Goal: Use online tool/utility: Utilize a website feature to perform a specific function

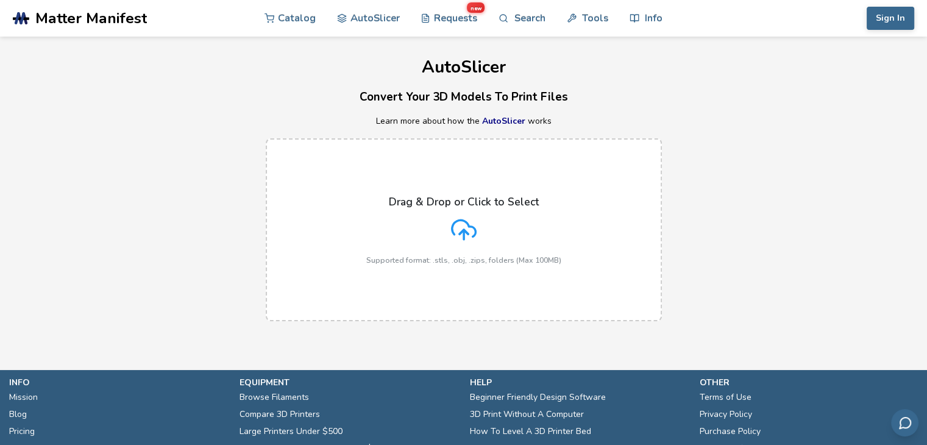
click at [458, 226] on icon at bounding box center [464, 230] width 26 height 26
click at [0, 0] on input "Drag & Drop or Click to Select Supported format: .stls, .obj, .zips, folders (M…" at bounding box center [0, 0] width 0 height 0
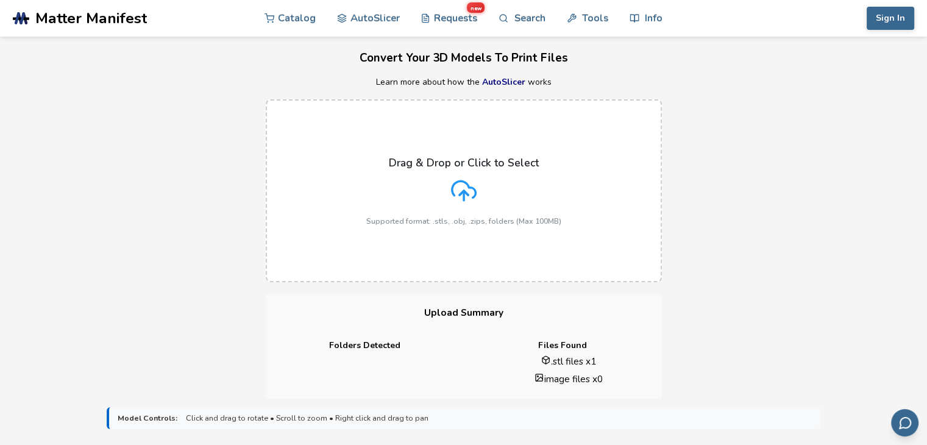
scroll to position [61, 0]
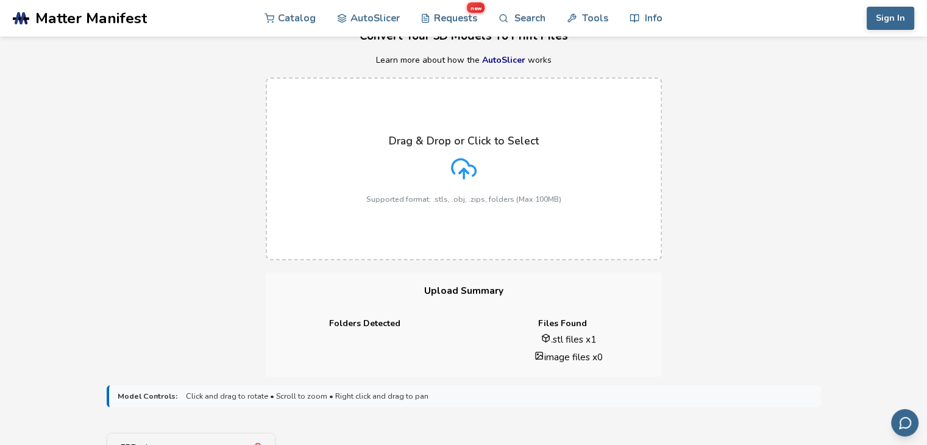
click at [466, 171] on polyline at bounding box center [463, 171] width 9 height 4
click at [0, 0] on input "Drag & Drop or Click to Select Supported format: .stls, .obj, .zips, folders (M…" at bounding box center [0, 0] width 0 height 0
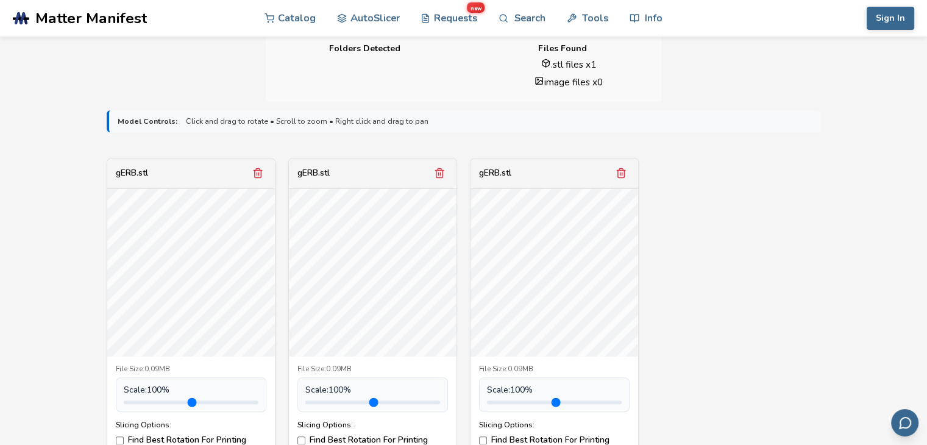
scroll to position [366, 0]
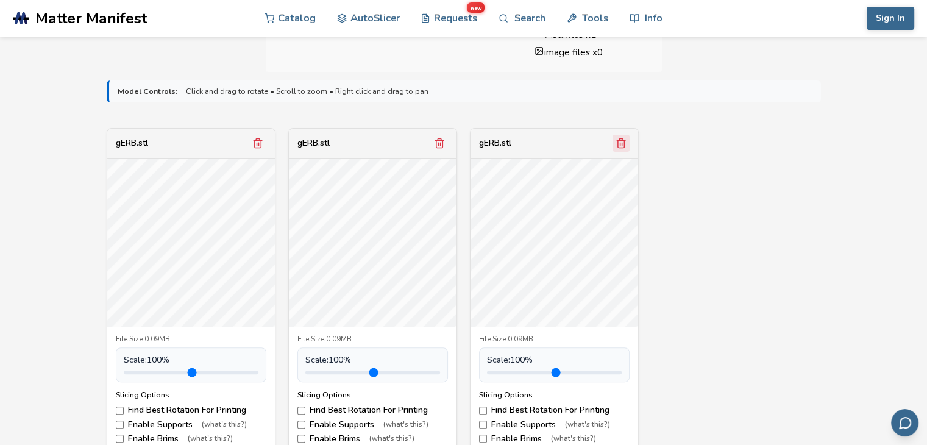
click at [626, 143] on icon "Remove model" at bounding box center [620, 143] width 11 height 11
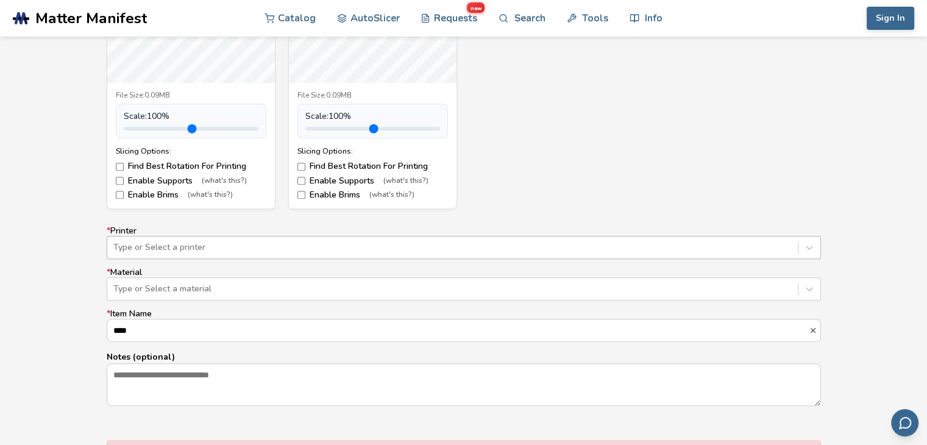
click at [229, 244] on div at bounding box center [452, 247] width 678 height 12
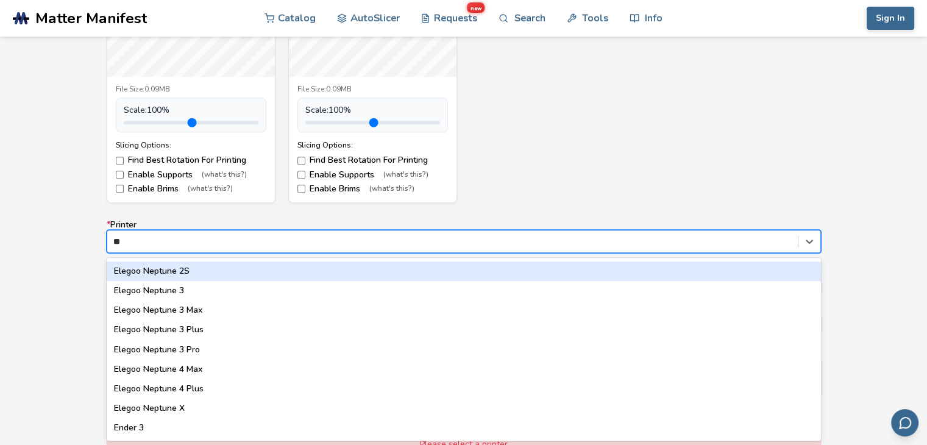
scroll to position [17, 0]
type input "**"
click at [464, 174] on div "gERB.stl File Size: 0.09MB Scale: 100 % Slicing Options: Find Best Rotation For…" at bounding box center [464, 40] width 714 height 325
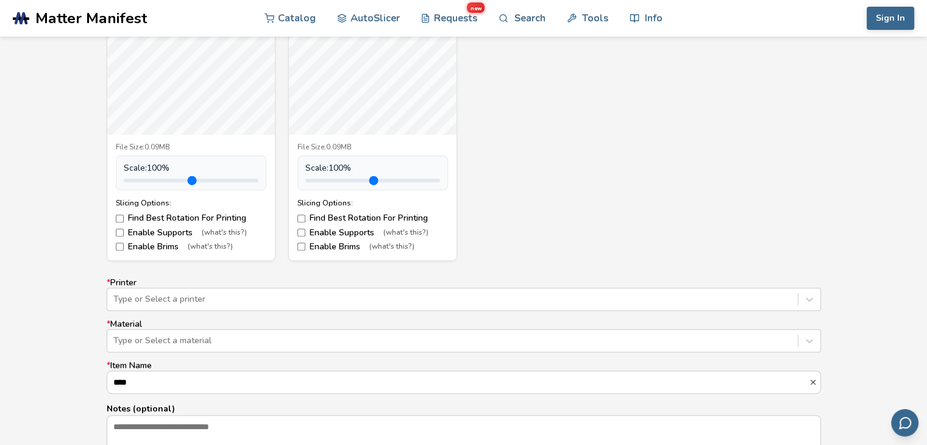
scroll to position [555, 0]
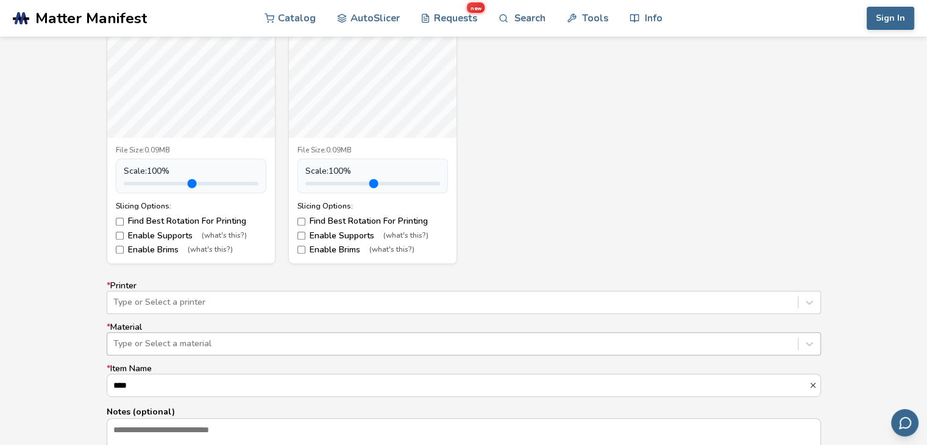
click at [178, 338] on div at bounding box center [452, 344] width 678 height 12
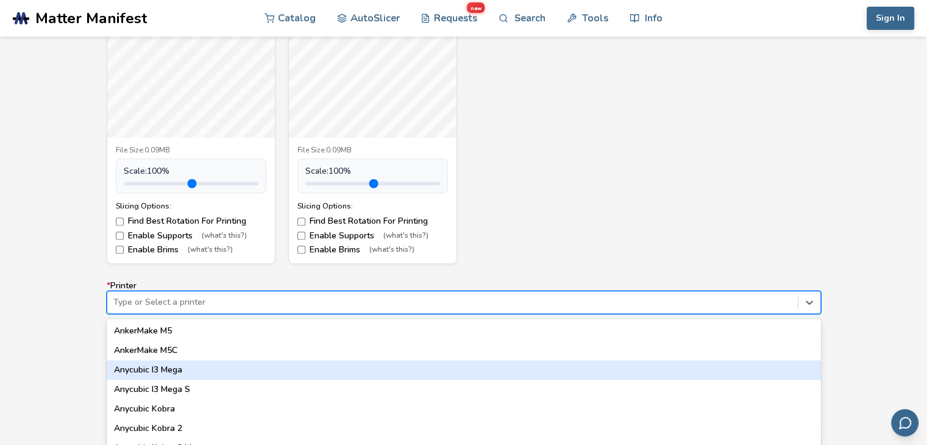
click at [188, 311] on div "64 results available. Use Up and Down to choose options, press Enter to select …" at bounding box center [464, 302] width 714 height 23
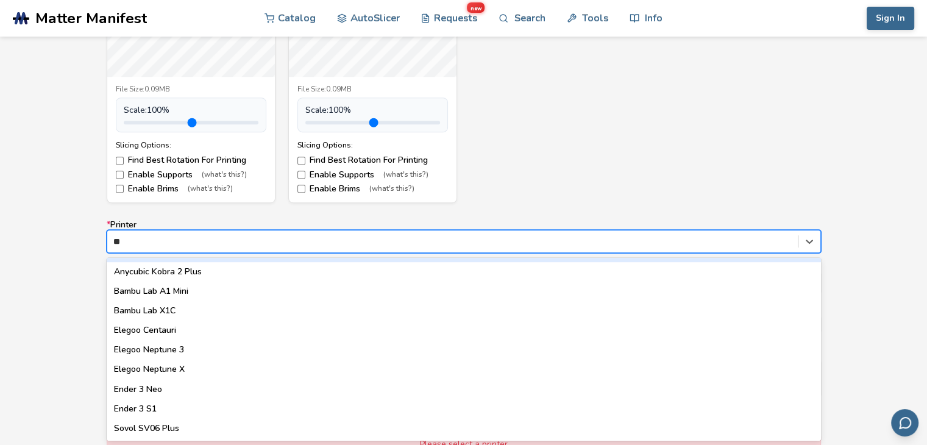
scroll to position [0, 0]
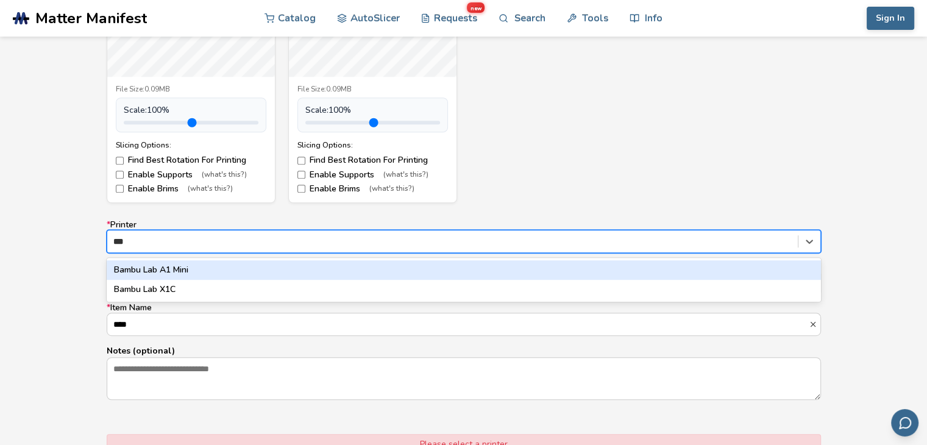
type input "****"
click at [211, 264] on div "Bambu Lab A1 Mini" at bounding box center [464, 269] width 714 height 19
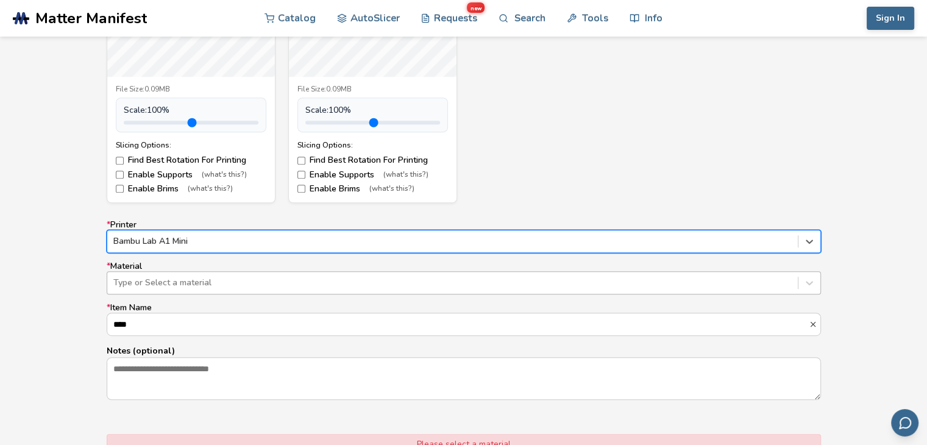
click at [149, 284] on div at bounding box center [452, 283] width 678 height 12
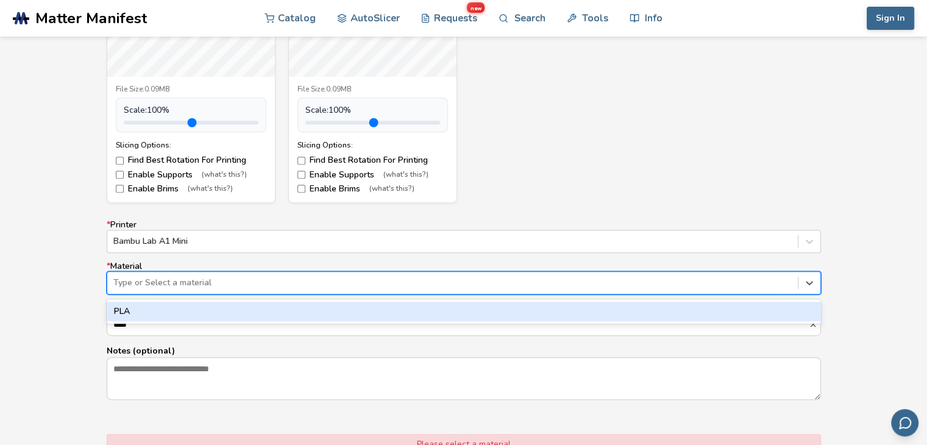
click at [152, 314] on div "PLA" at bounding box center [464, 311] width 714 height 19
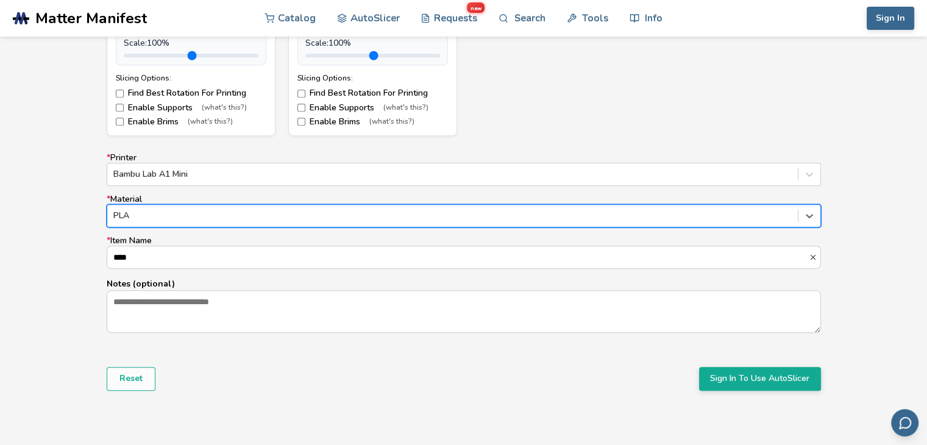
scroll to position [798, 0]
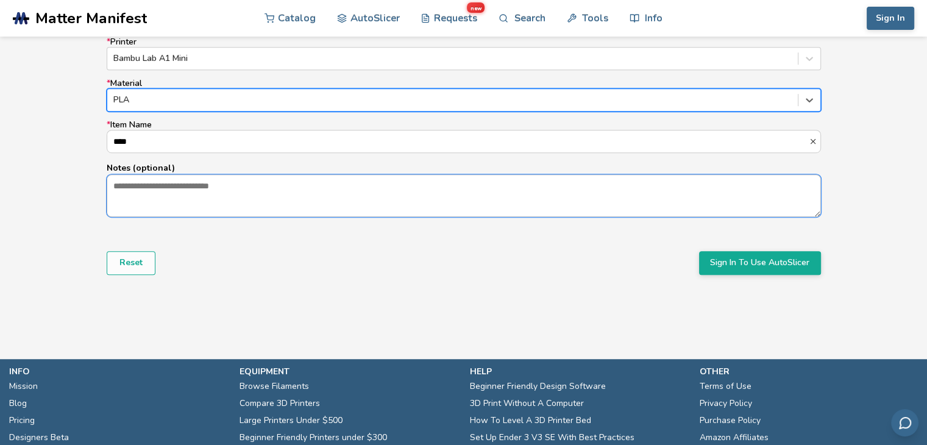
click at [188, 188] on textarea "Notes (optional)" at bounding box center [463, 195] width 713 height 41
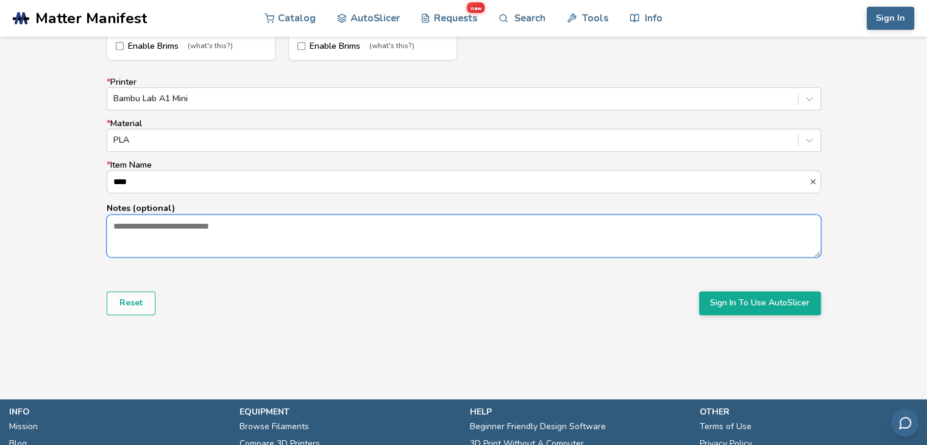
scroll to position [737, 0]
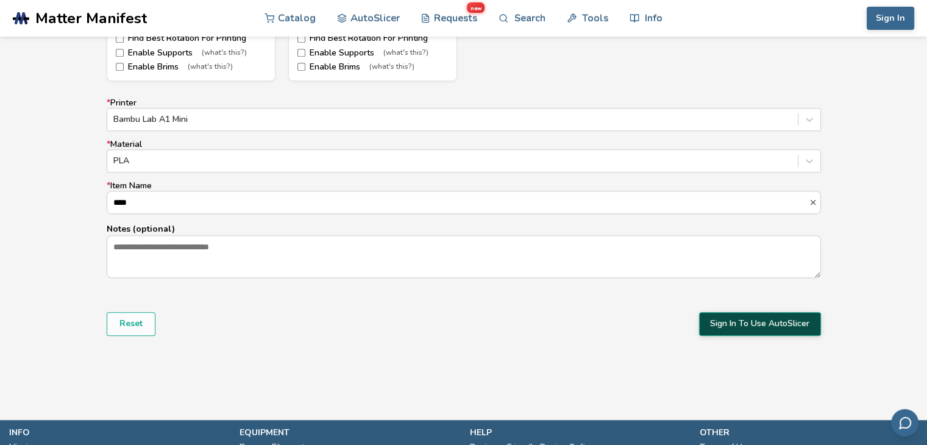
click at [765, 322] on button "Sign In To Use AutoSlicer" at bounding box center [760, 323] width 122 height 23
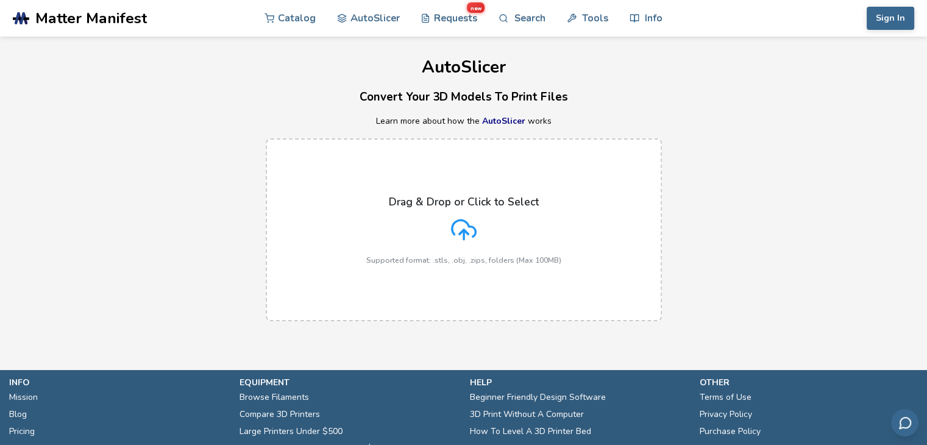
scroll to position [92, 0]
